Goal: Task Accomplishment & Management: Use online tool/utility

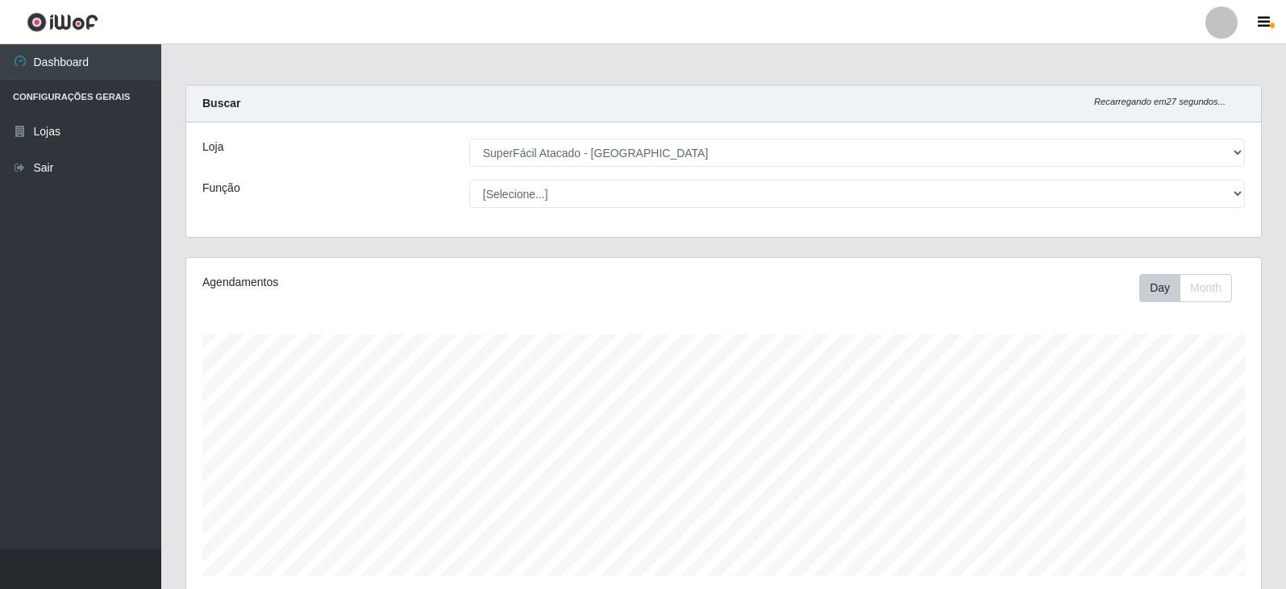
select select "504"
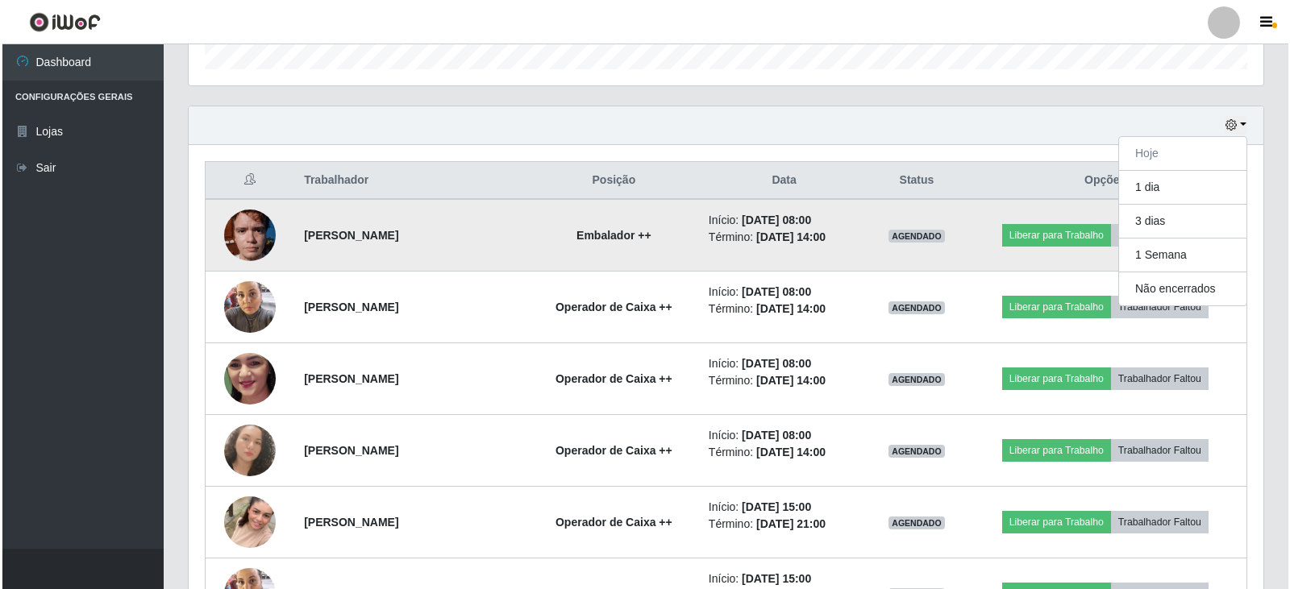
scroll to position [535, 0]
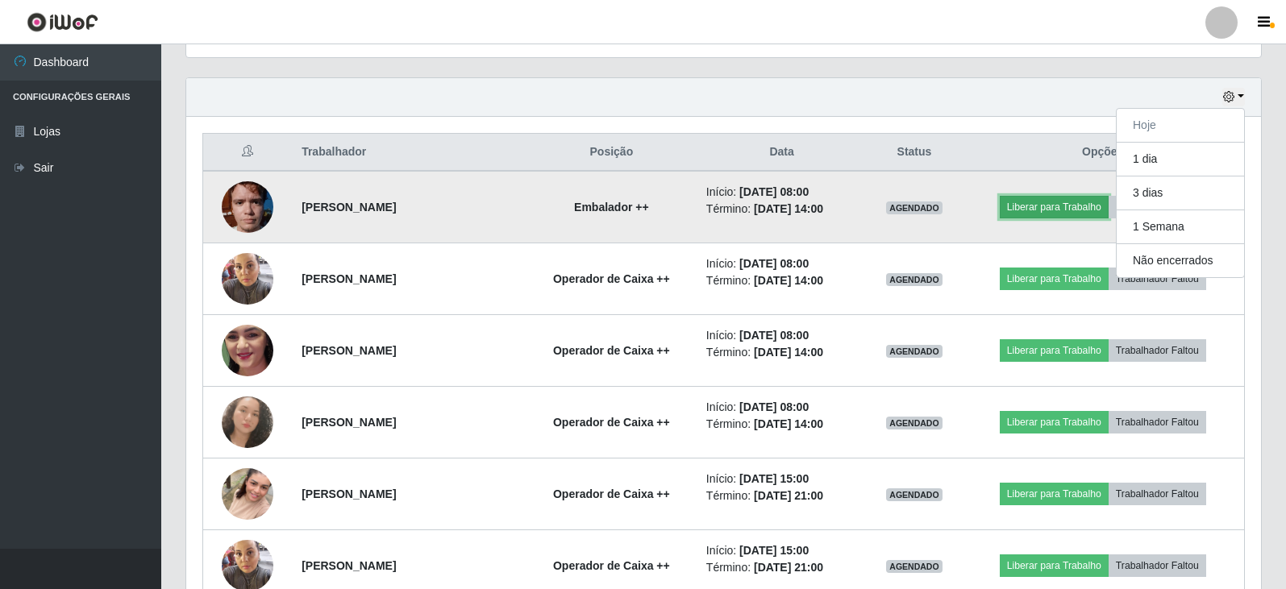
click at [1048, 211] on button "Liberar para Trabalho" at bounding box center [1054, 207] width 109 height 23
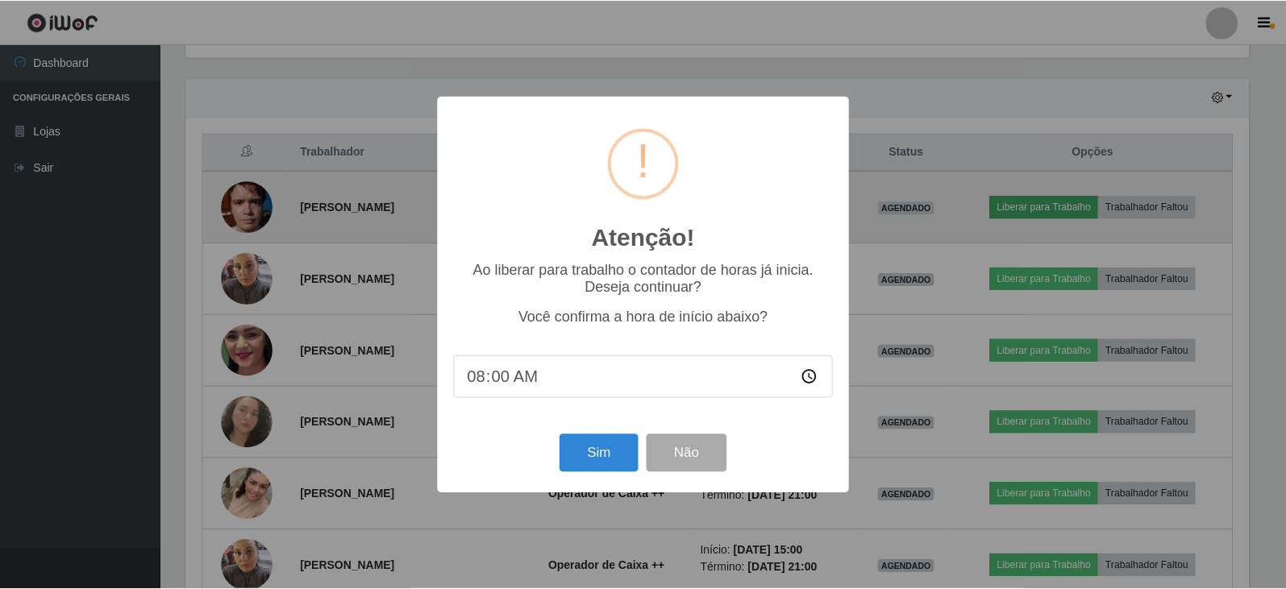
scroll to position [335, 1066]
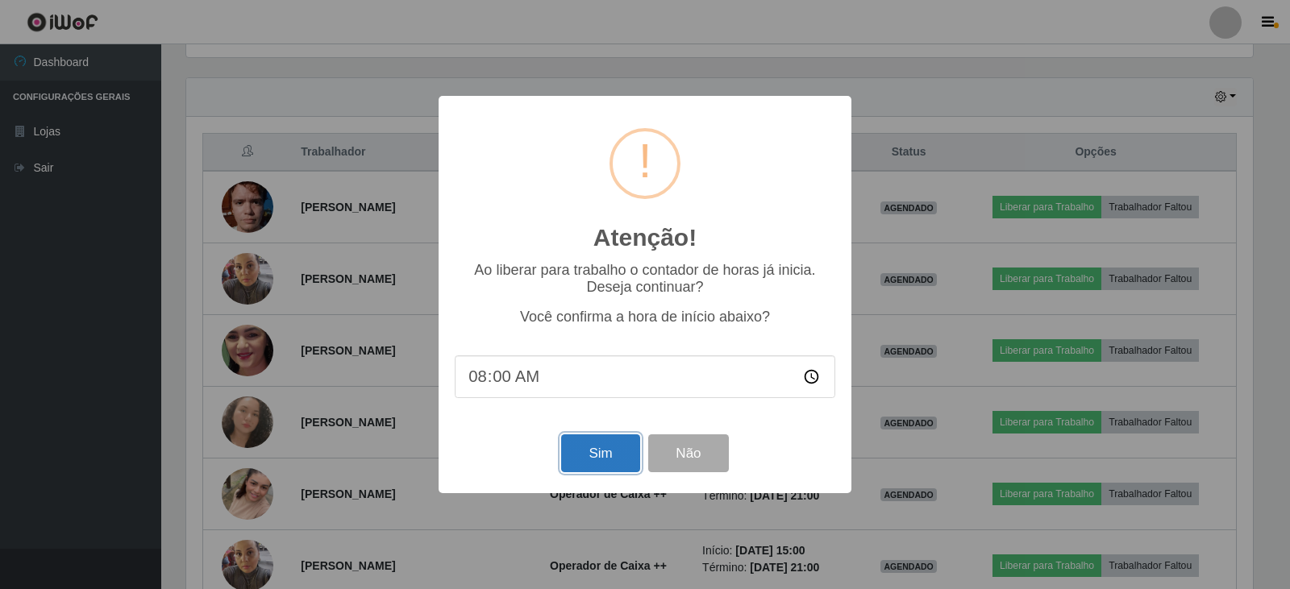
click at [605, 457] on button "Sim" at bounding box center [600, 453] width 78 height 38
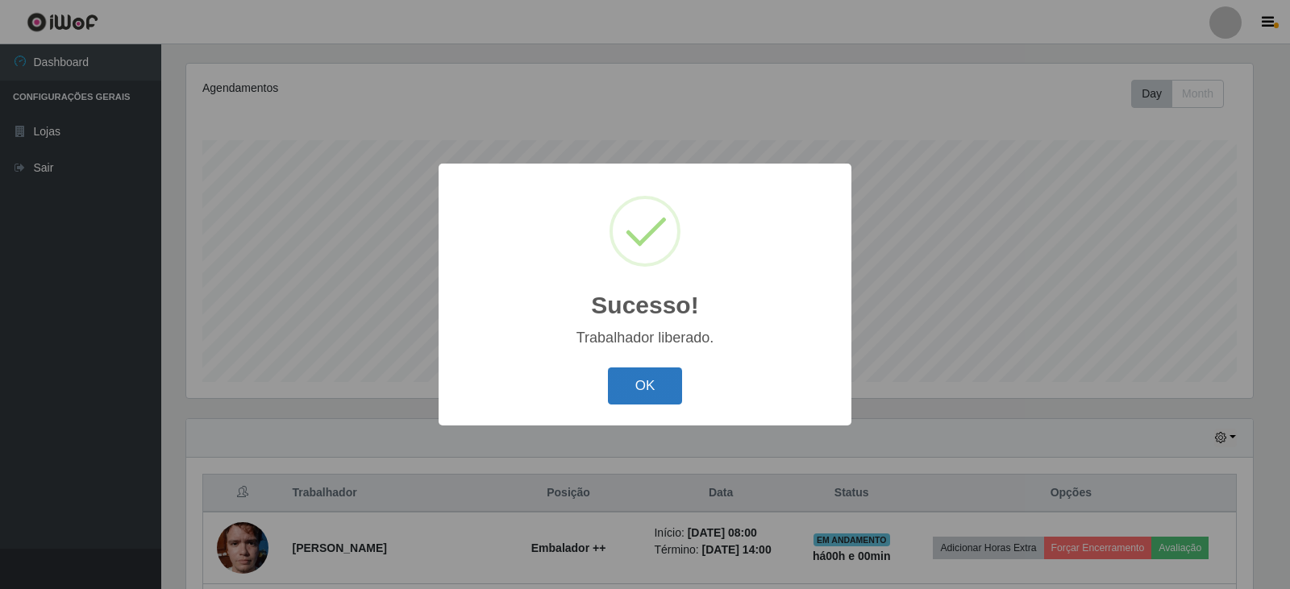
click at [641, 387] on button "OK" at bounding box center [645, 387] width 75 height 38
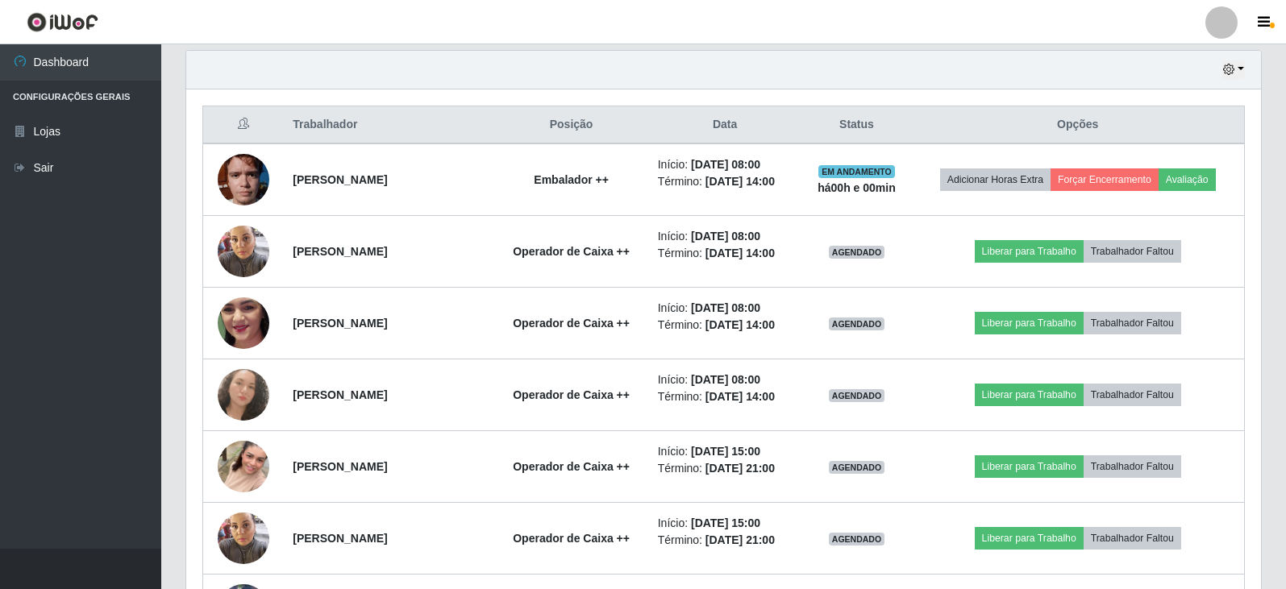
scroll to position [564, 0]
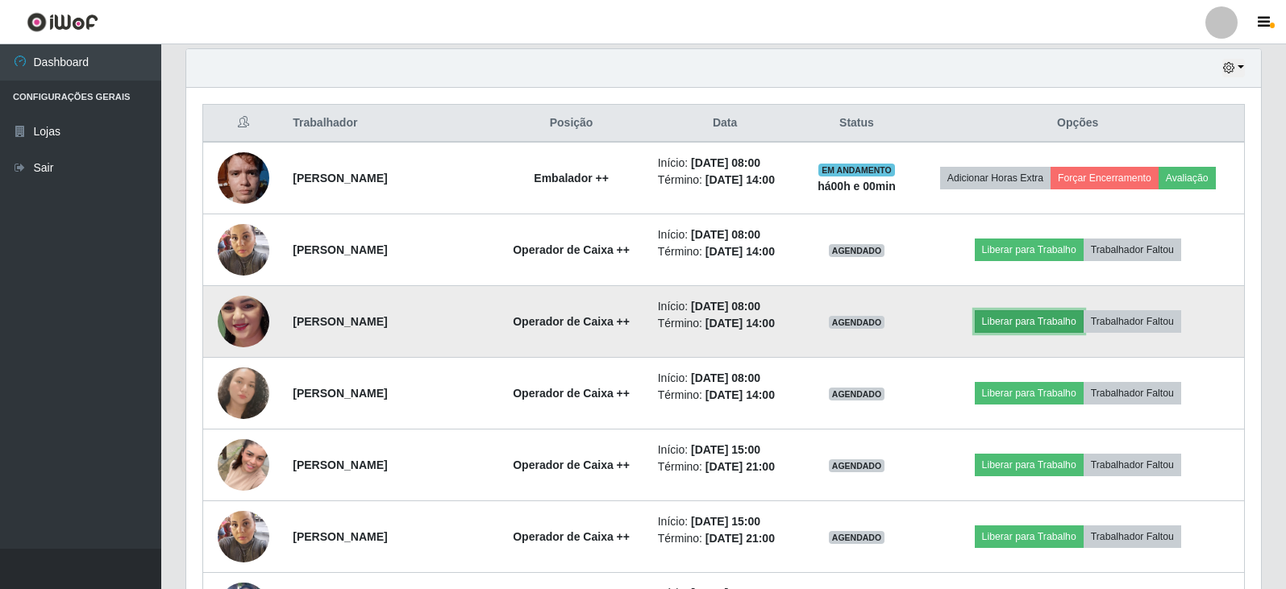
click at [1033, 323] on button "Liberar para Trabalho" at bounding box center [1029, 321] width 109 height 23
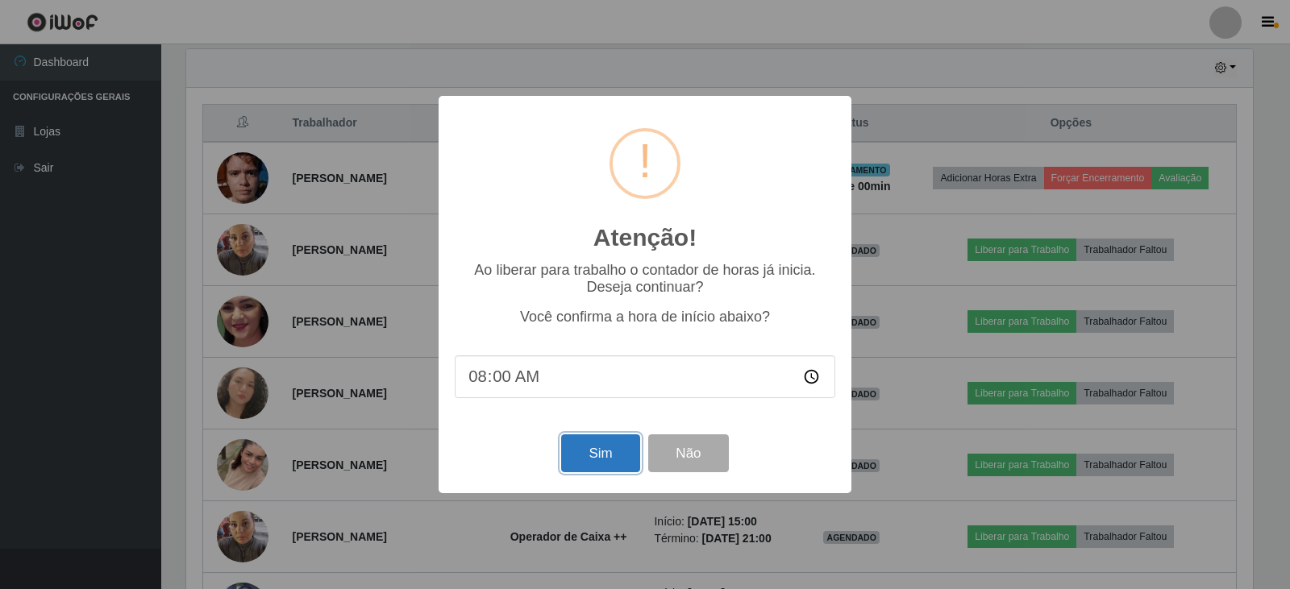
click at [610, 464] on button "Sim" at bounding box center [600, 453] width 78 height 38
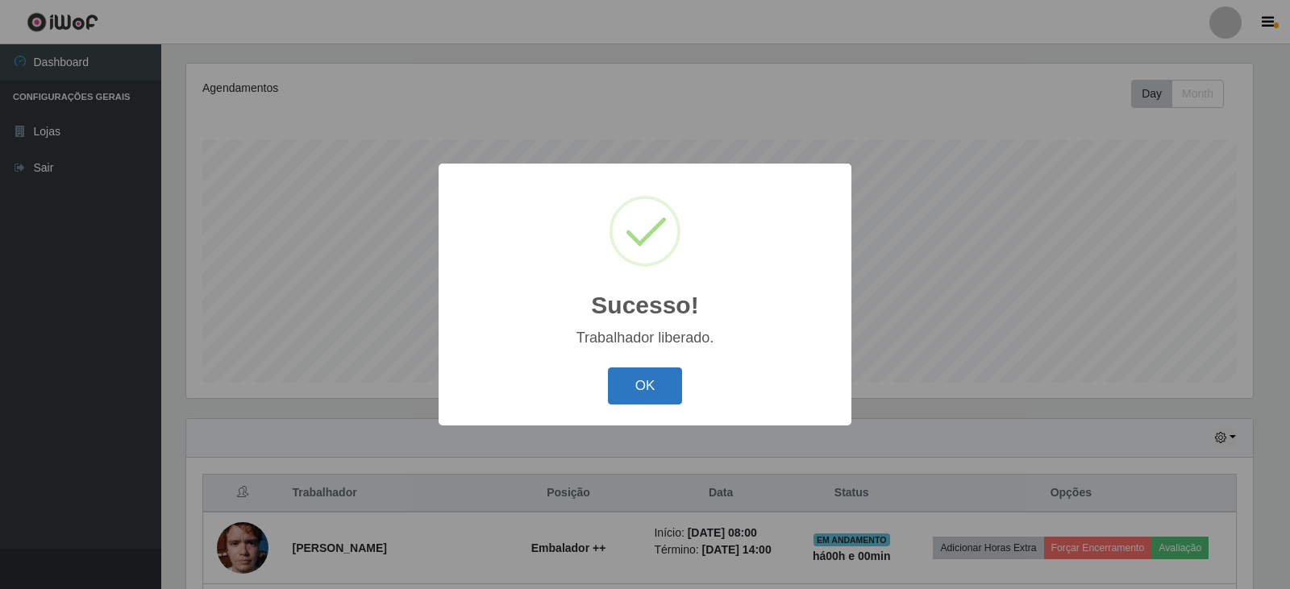
click at [657, 387] on button "OK" at bounding box center [645, 387] width 75 height 38
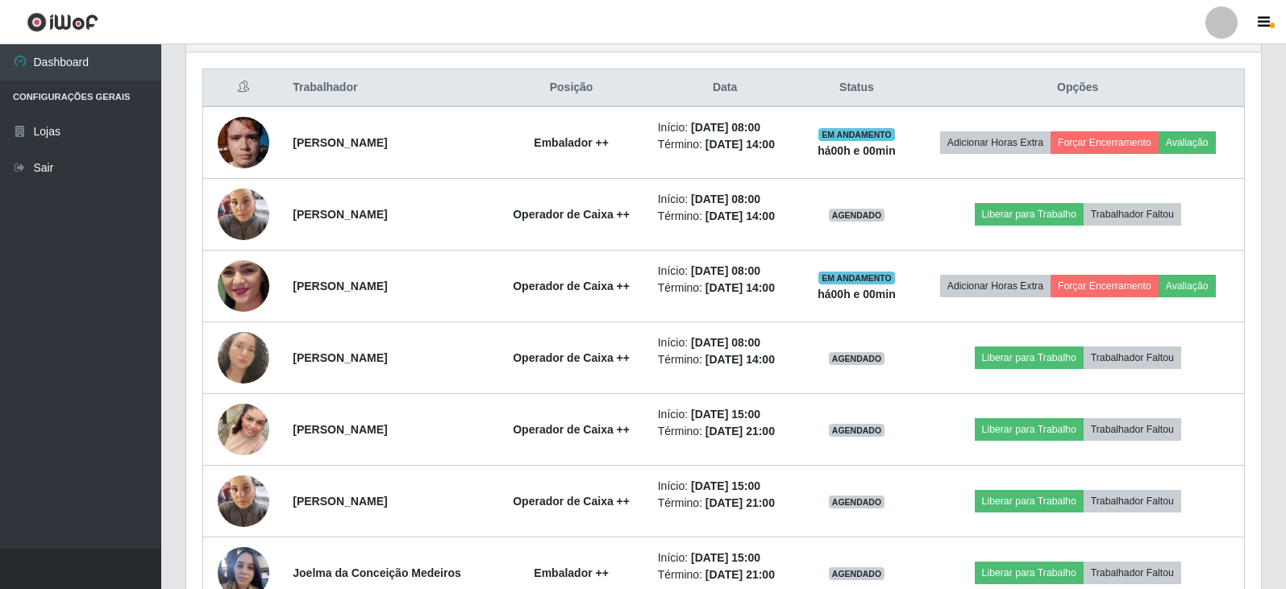
scroll to position [623, 0]
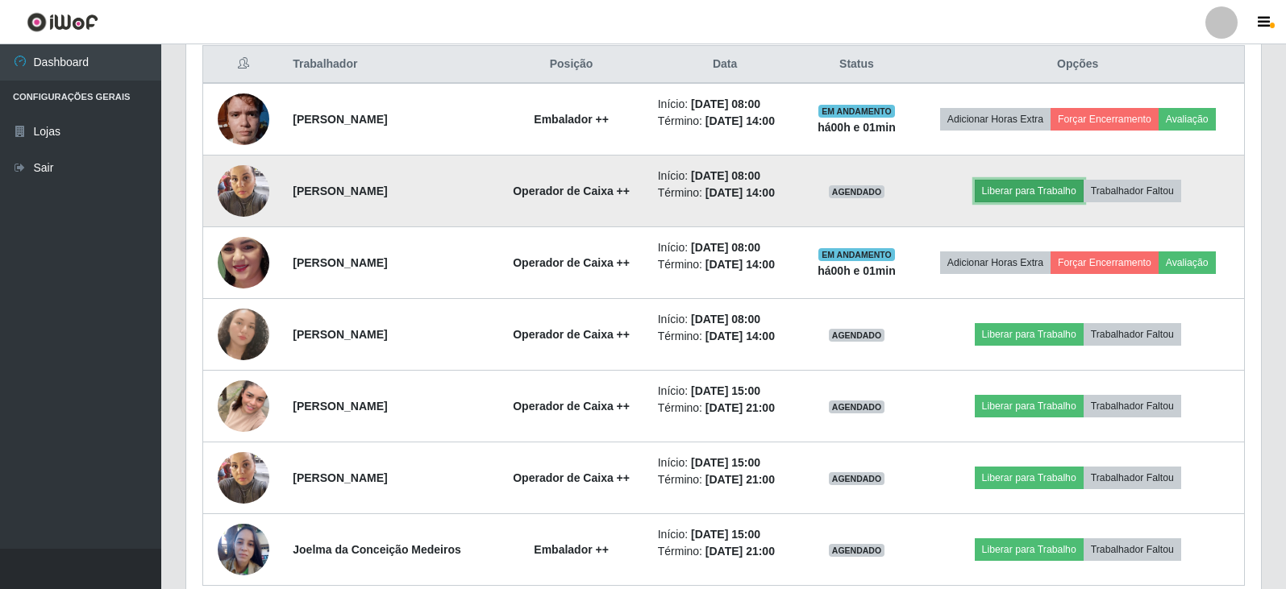
click at [1029, 191] on button "Liberar para Trabalho" at bounding box center [1029, 191] width 109 height 23
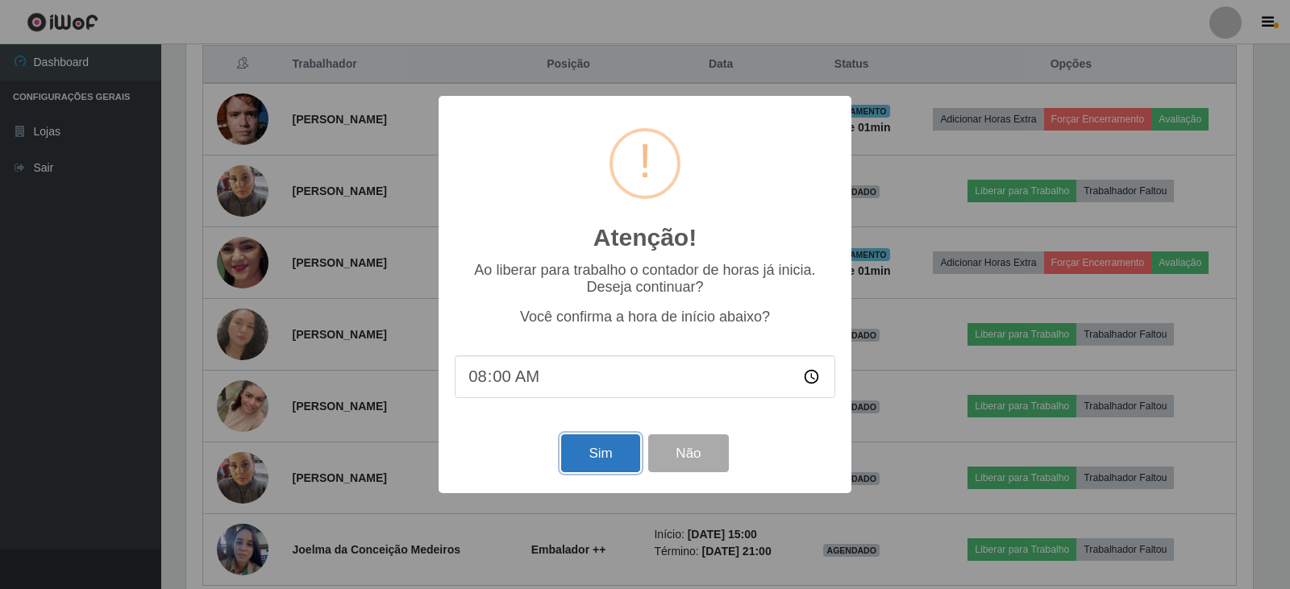
click at [578, 468] on button "Sim" at bounding box center [600, 453] width 78 height 38
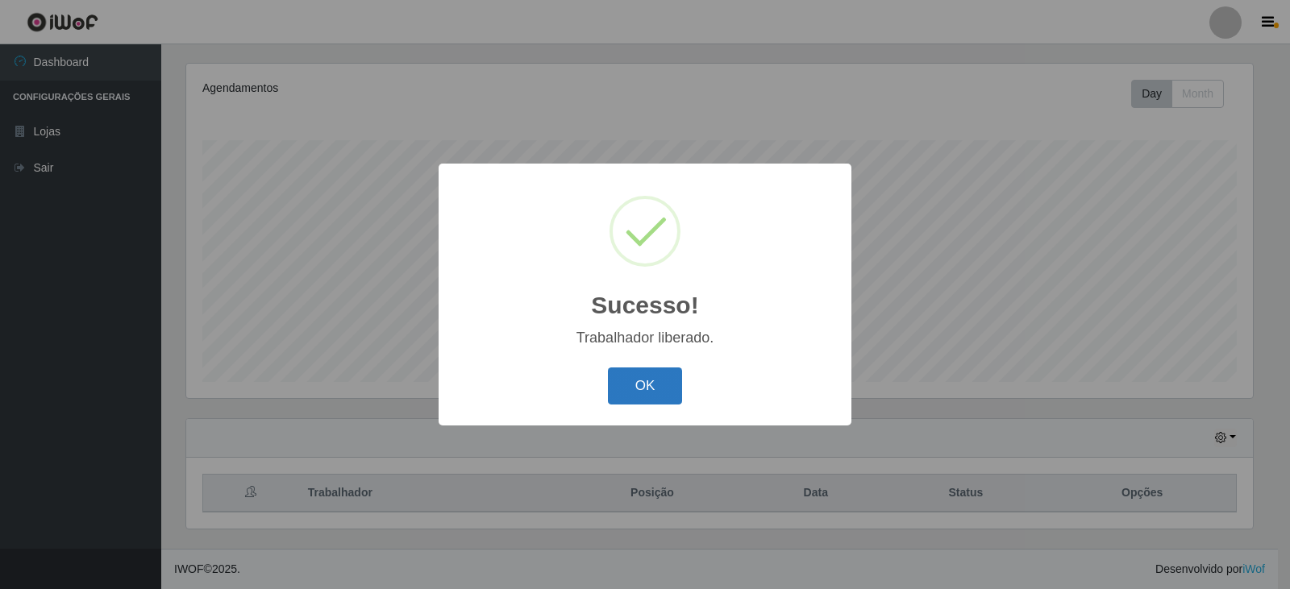
click at [630, 397] on button "OK" at bounding box center [645, 387] width 75 height 38
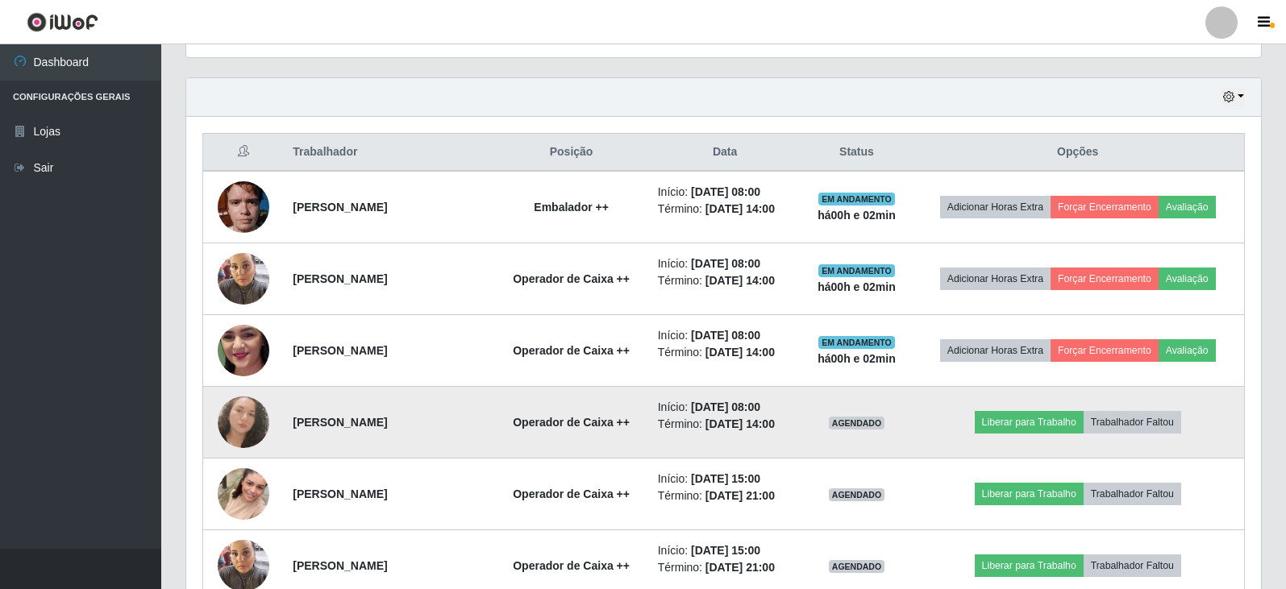
scroll to position [616, 0]
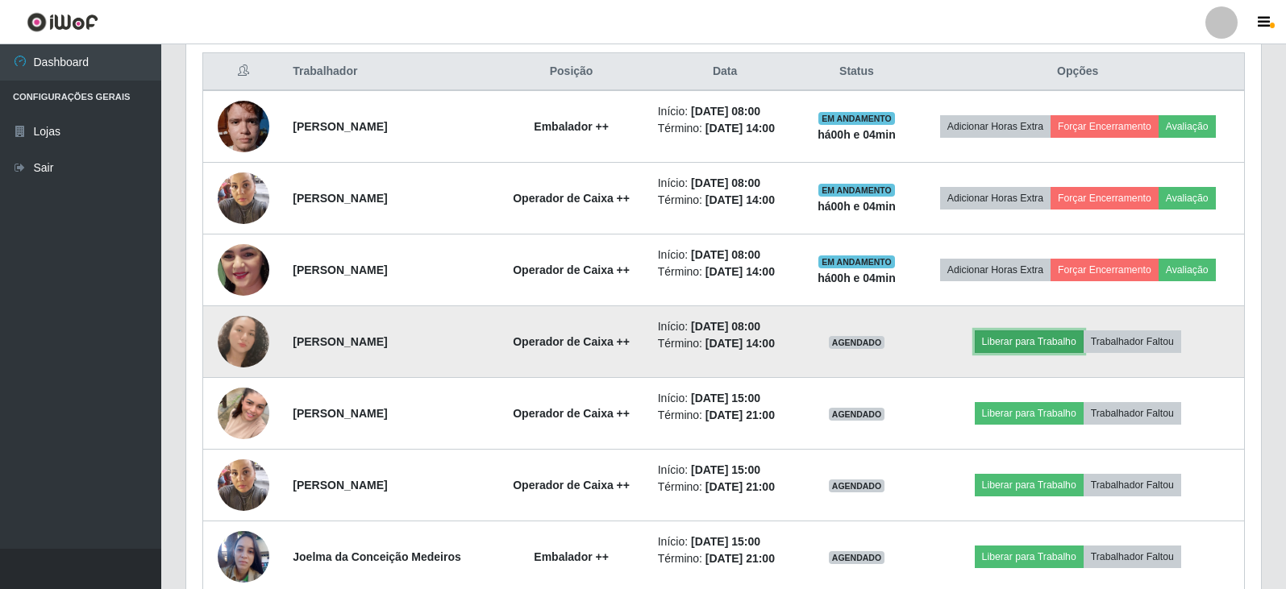
click at [1050, 339] on button "Liberar para Trabalho" at bounding box center [1029, 341] width 109 height 23
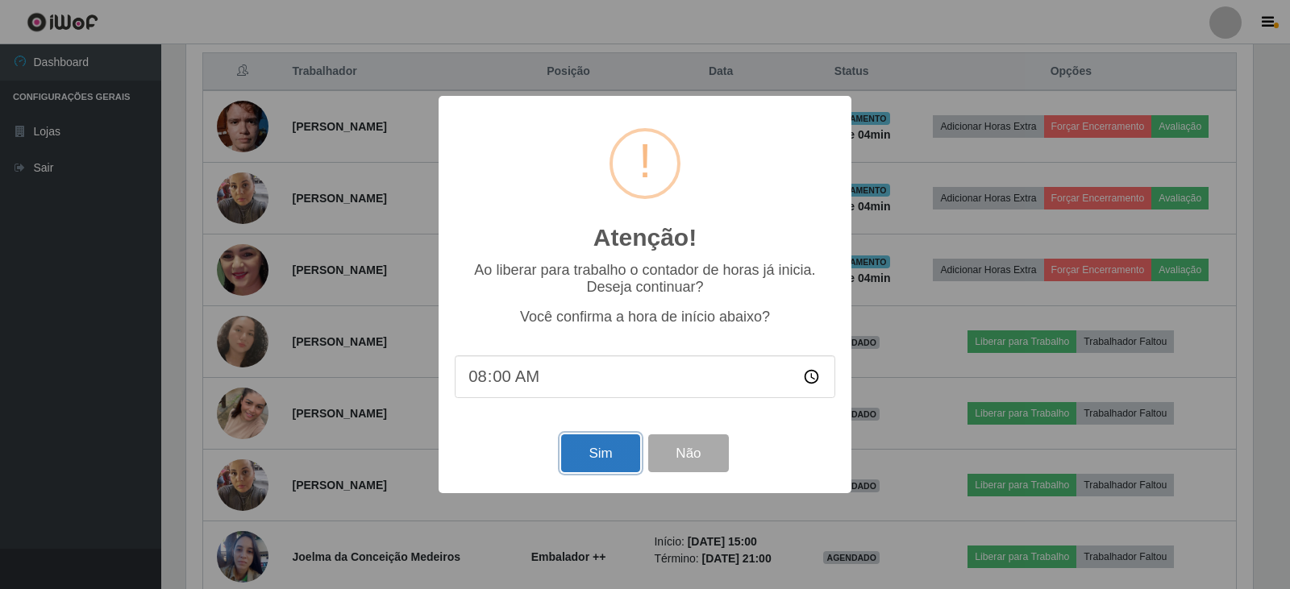
click at [617, 464] on button "Sim" at bounding box center [600, 453] width 78 height 38
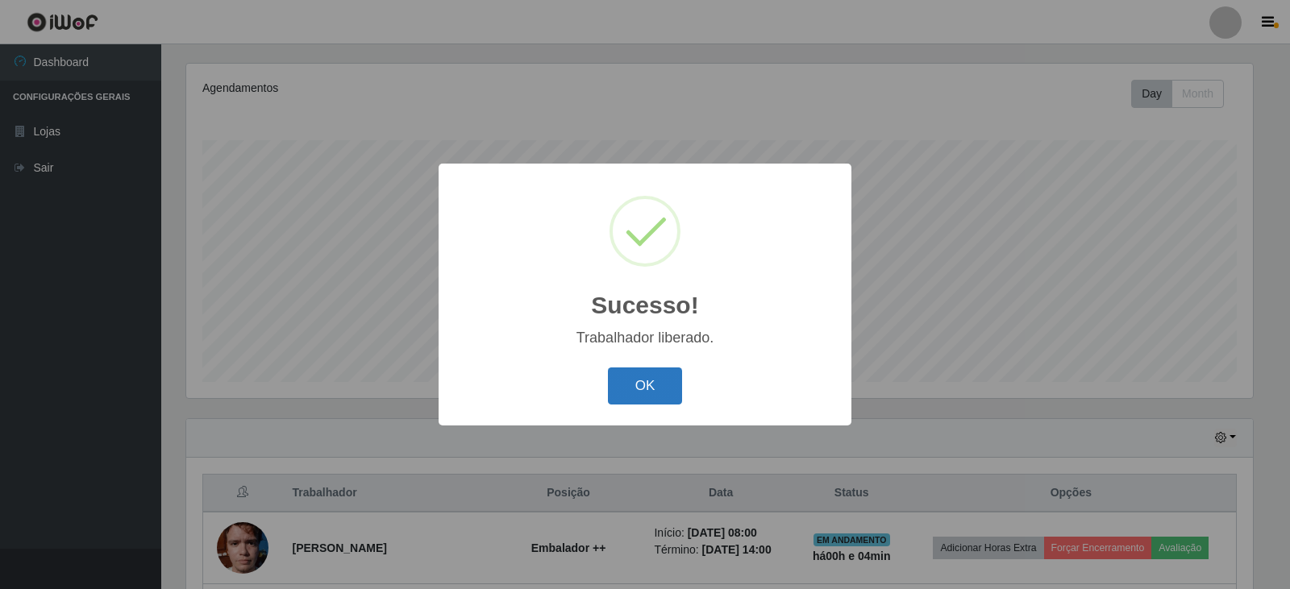
click at [659, 397] on button "OK" at bounding box center [645, 387] width 75 height 38
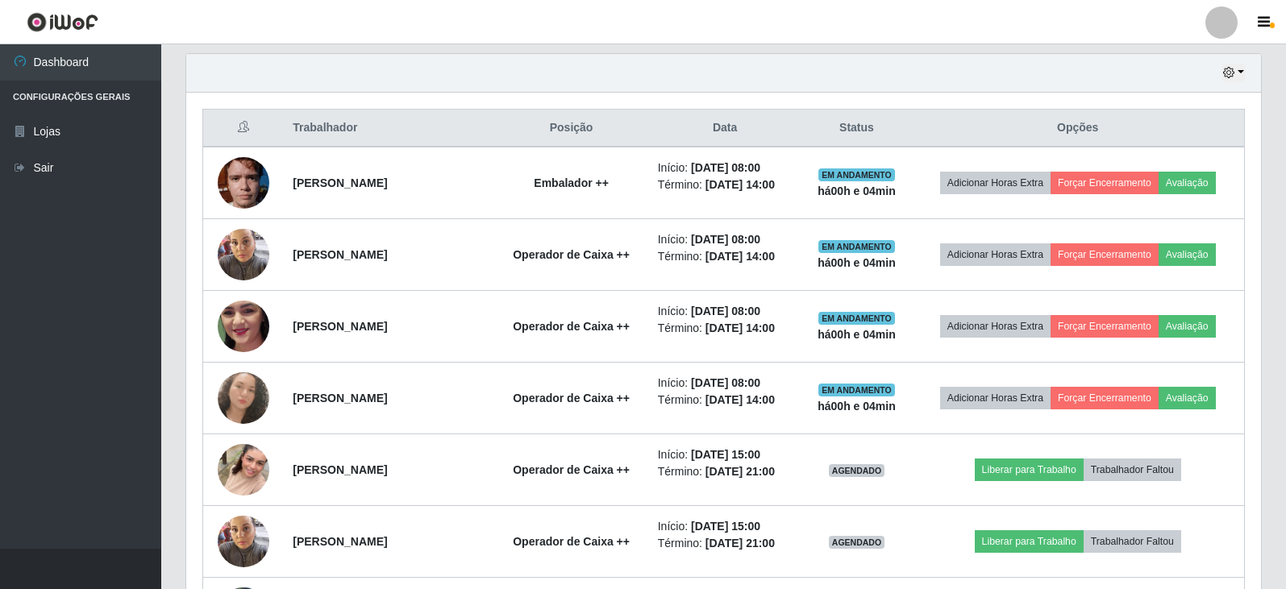
scroll to position [585, 0]
